Goal: Task Accomplishment & Management: Use online tool/utility

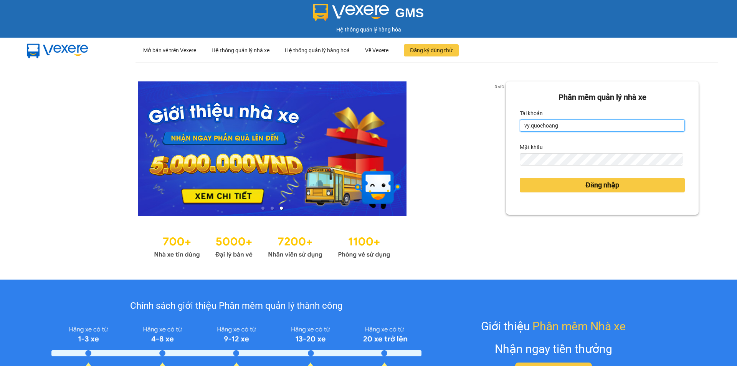
click at [601, 124] on input "vy.quochoang" at bounding box center [602, 125] width 165 height 12
type input "aitien.quochoang"
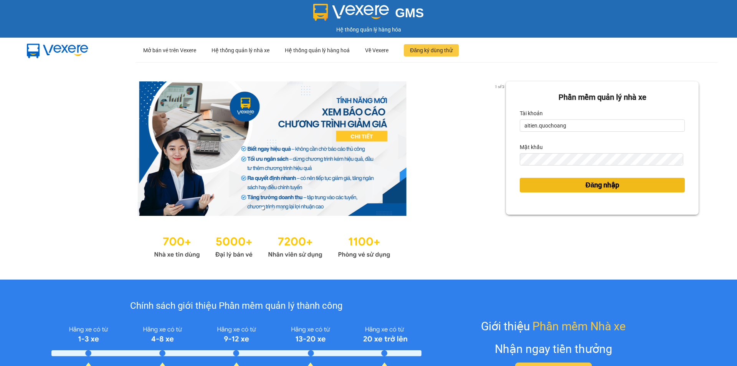
click at [586, 187] on span "Đăng nhập" at bounding box center [603, 185] width 34 height 11
